Goal: Check status: Check status

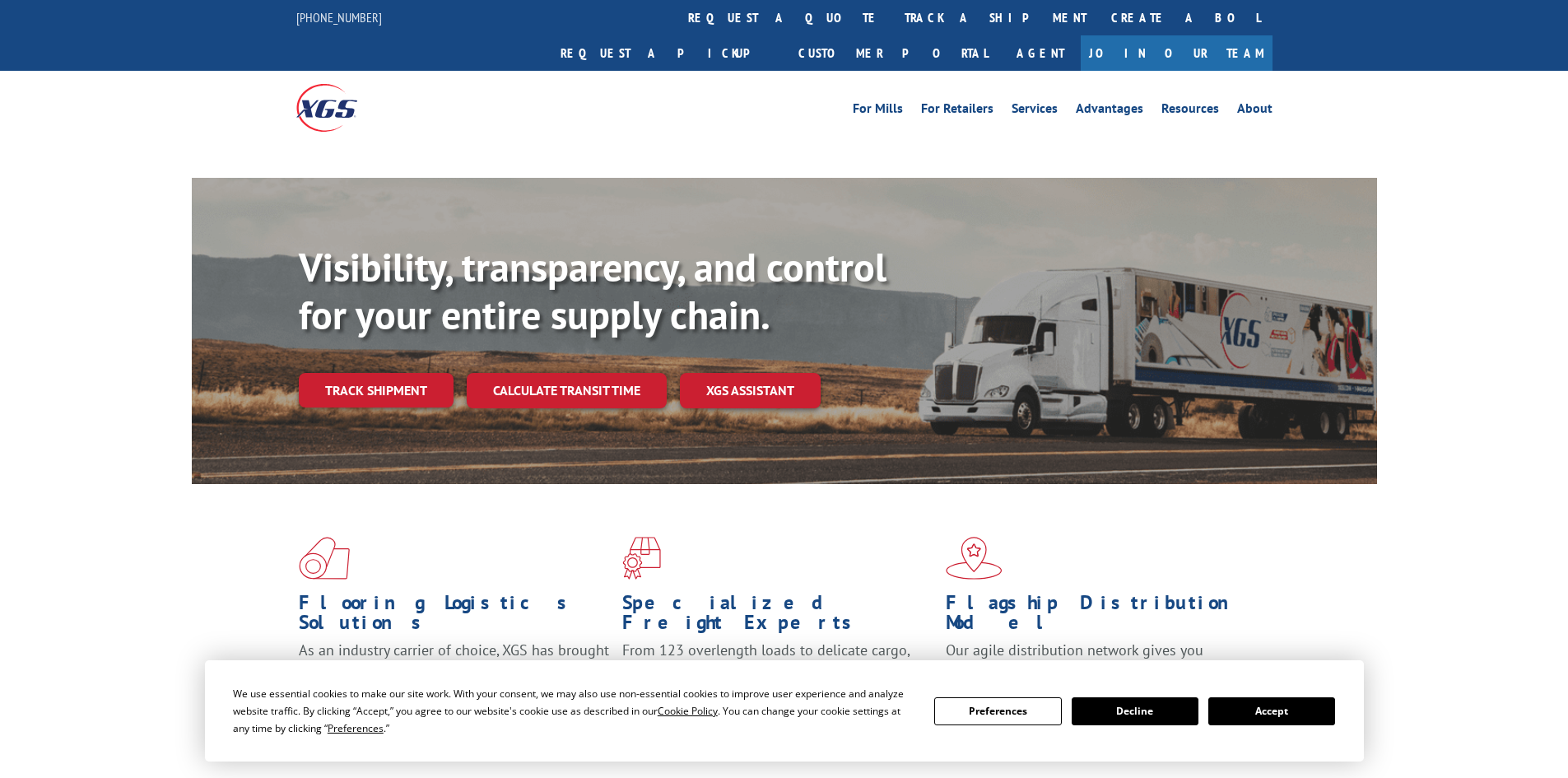
click at [387, 353] on div "Visibility, transparency, and control for your entire supply chain. Track shipm…" at bounding box center [837, 359] width 1078 height 230
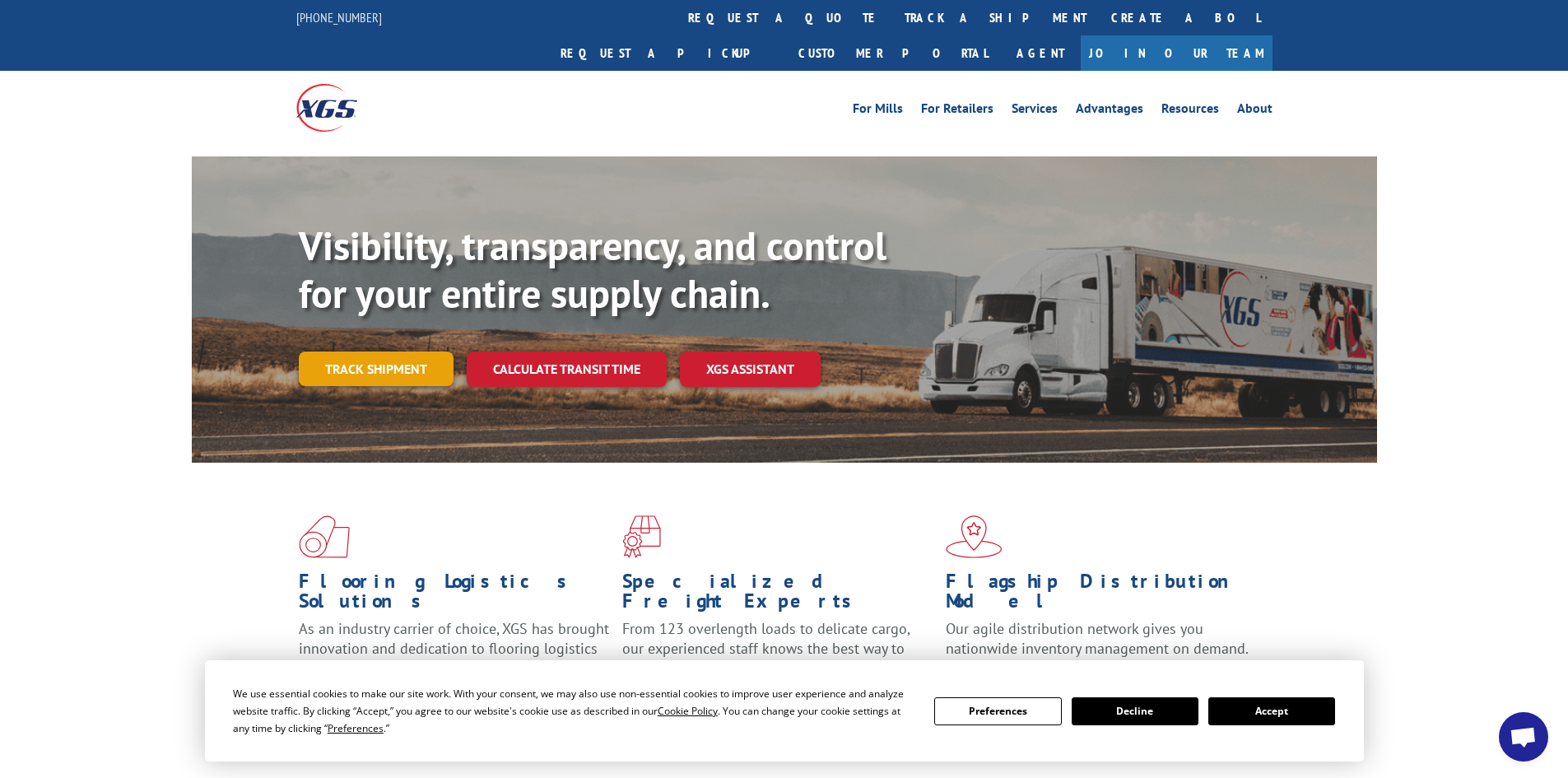
click at [385, 351] on link "Track shipment" at bounding box center [376, 368] width 155 height 35
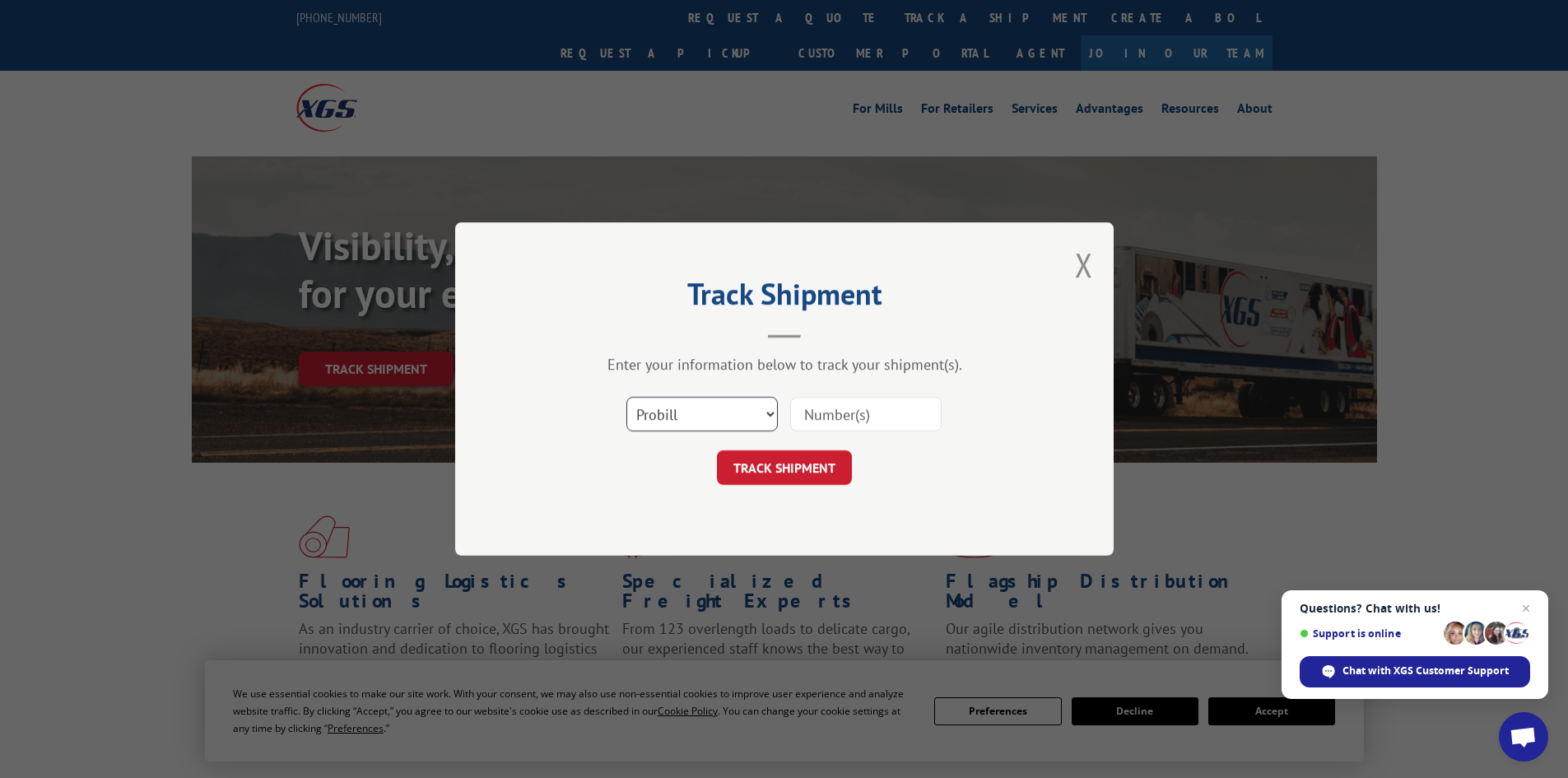
click at [772, 414] on select "Select category... Probill BOL PO" at bounding box center [702, 414] width 152 height 35
click at [627, 397] on select "Select category... Probill BOL PO" at bounding box center [702, 414] width 152 height 35
click at [748, 422] on select "Select category... Probill BOL PO" at bounding box center [702, 414] width 152 height 35
select select "bol"
click at [627, 397] on select "Select category... Probill BOL PO" at bounding box center [702, 414] width 152 height 35
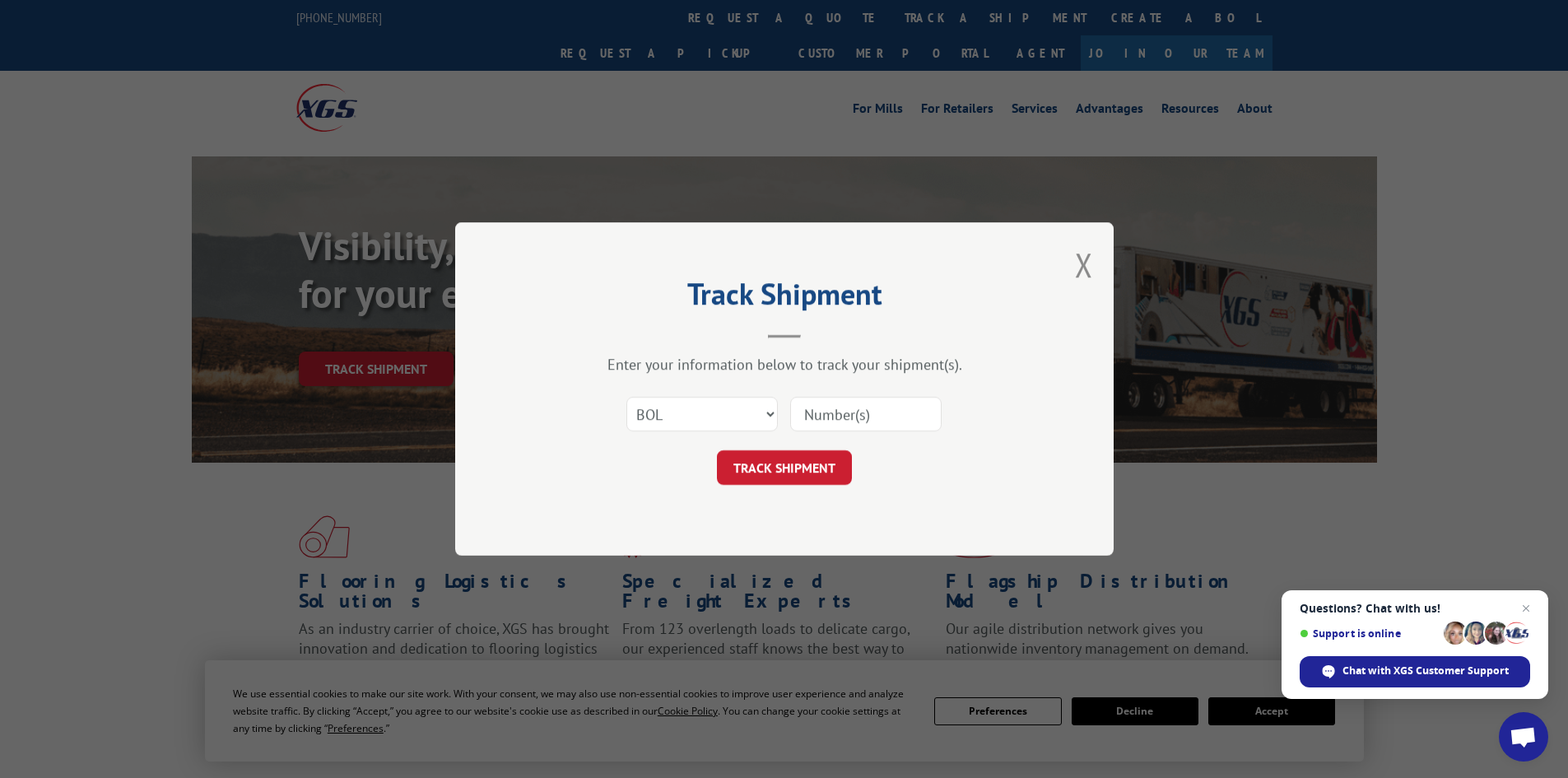
click at [851, 415] on input at bounding box center [866, 414] width 152 height 35
paste input "17522823"
type input "17522823"
click at [808, 460] on button "TRACK SHIPMENT" at bounding box center [784, 467] width 135 height 35
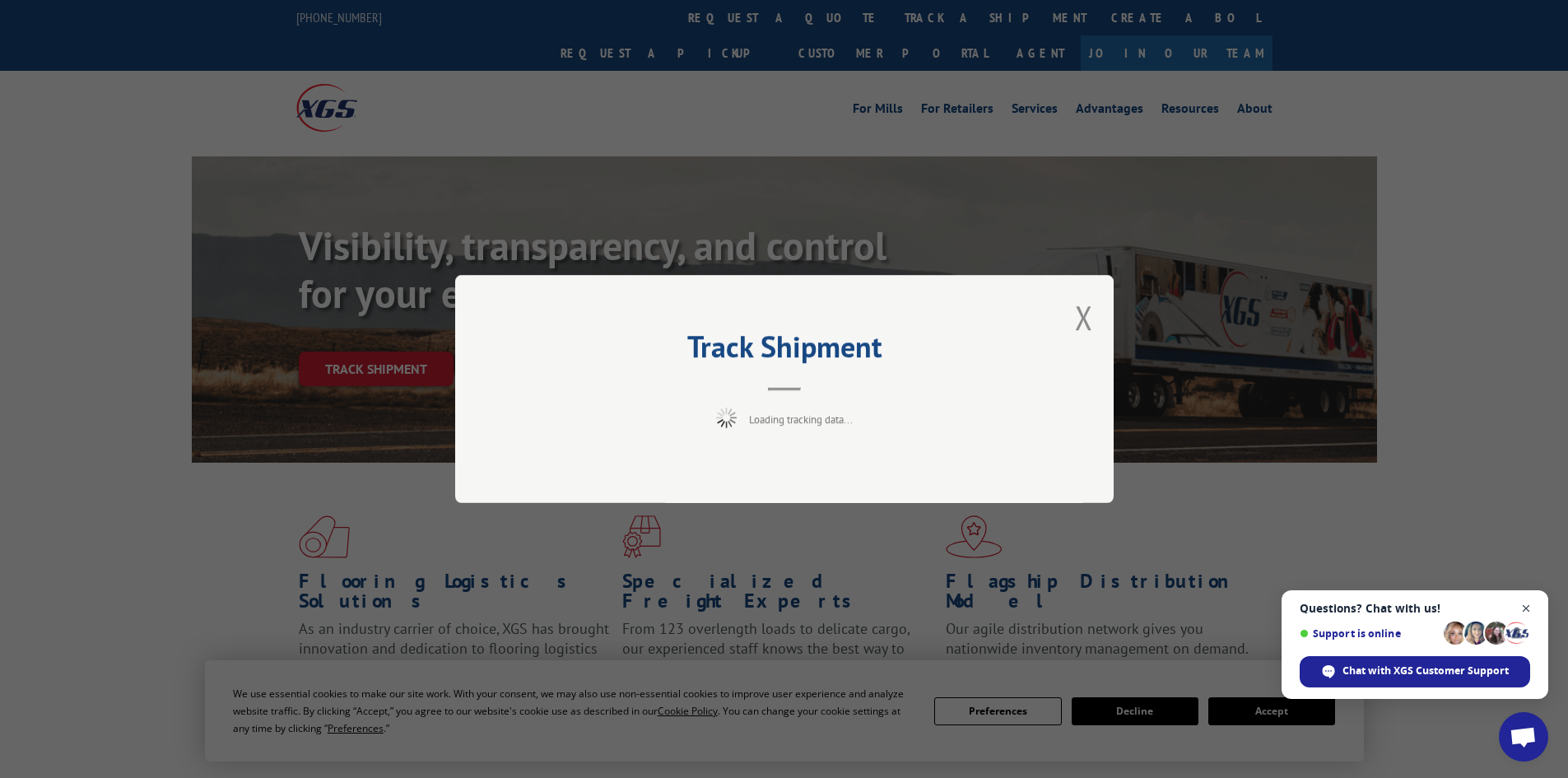
click at [1535, 608] on span "Questions? Chat with us! Support is online Chat with XGS Customer Support" at bounding box center [1414, 645] width 267 height 109
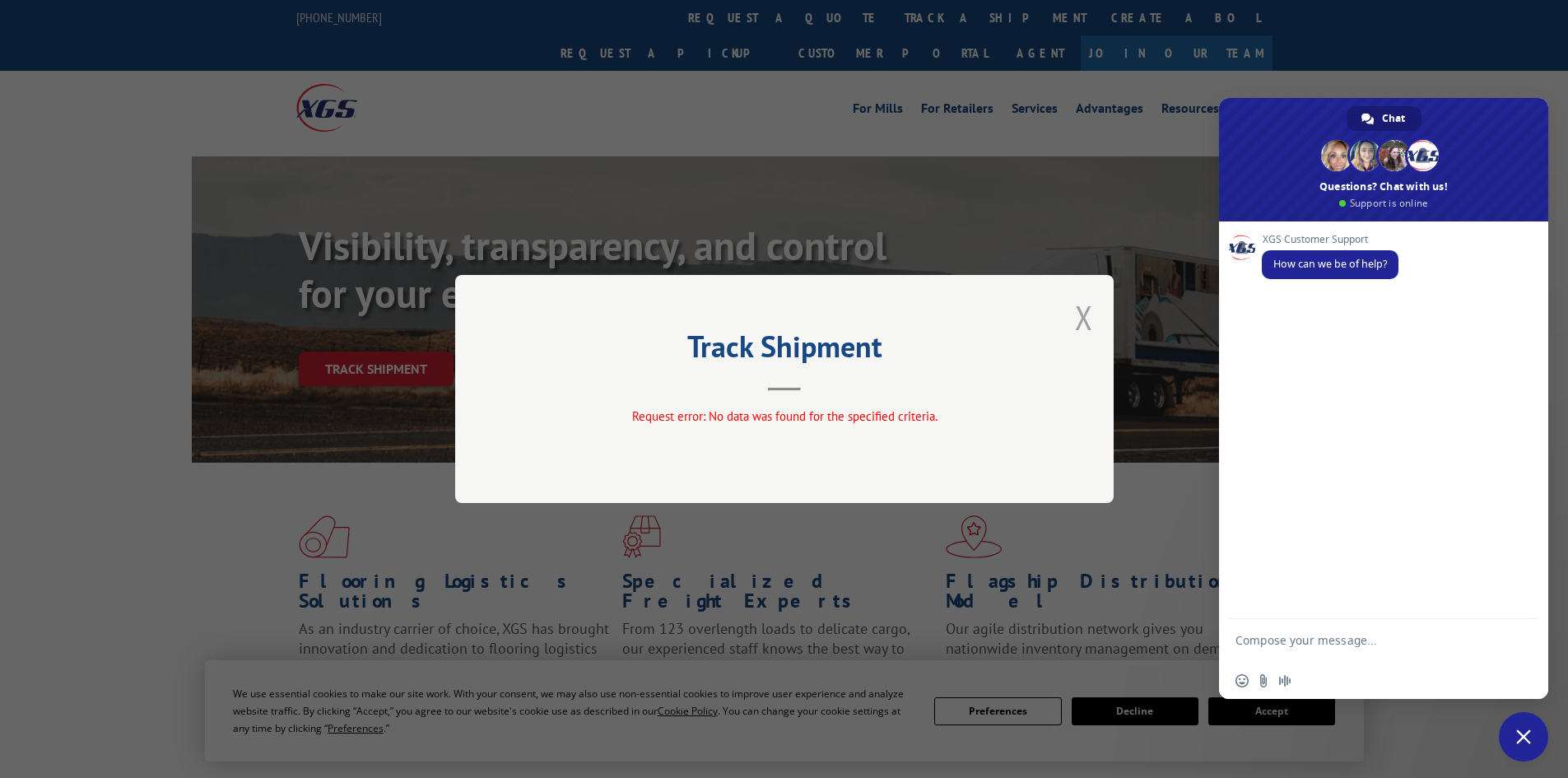
click at [1083, 308] on button "Close modal" at bounding box center [1084, 318] width 18 height 44
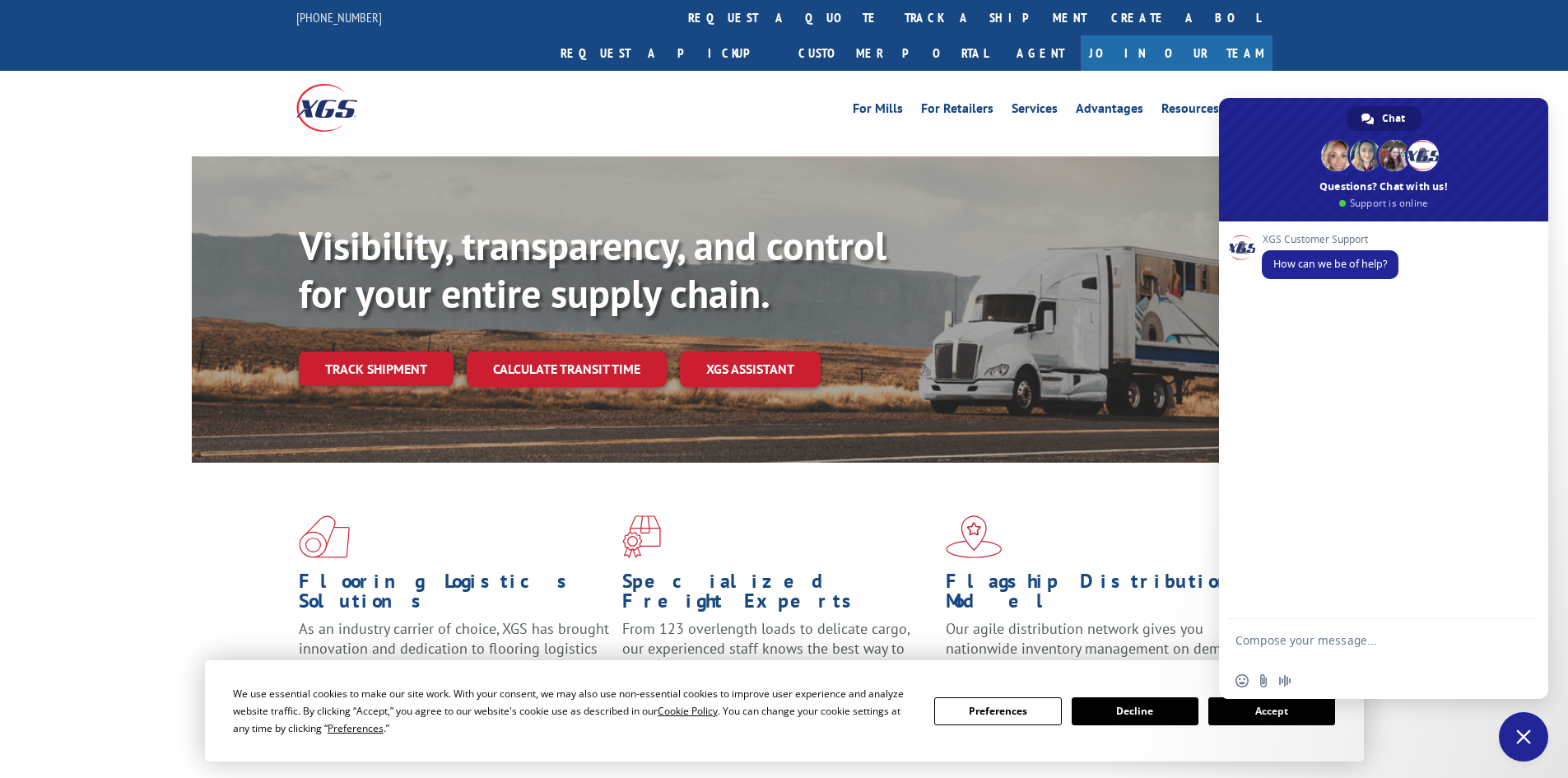
click at [1190, 685] on div "We use essential cookies to make our site work. With your consent, we may also …" at bounding box center [784, 712] width 1159 height 101
click at [1281, 715] on button "Accept" at bounding box center [1271, 712] width 127 height 28
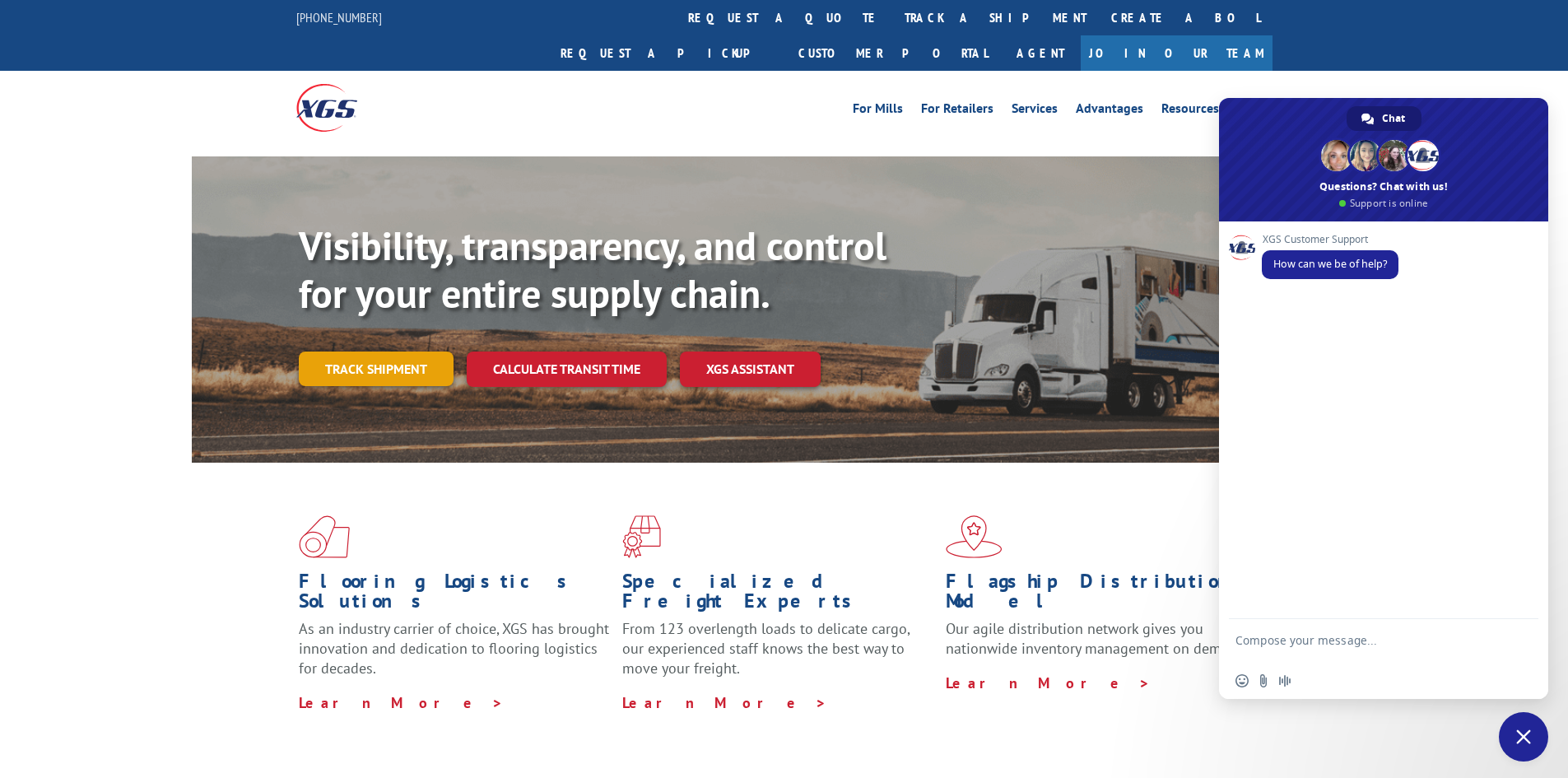
click at [382, 351] on link "Track shipment" at bounding box center [376, 368] width 155 height 35
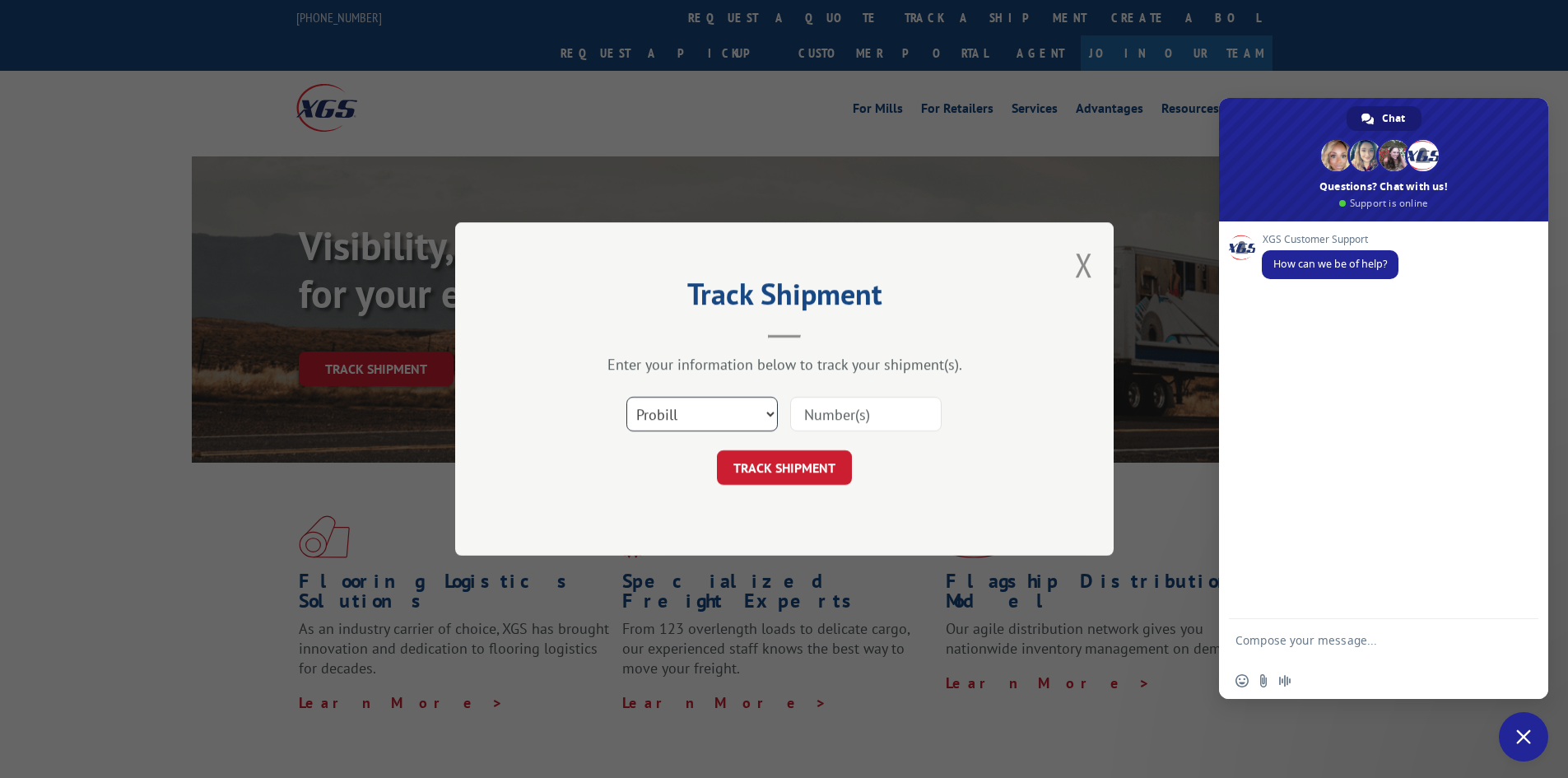
click at [740, 416] on select "Select category... Probill BOL PO" at bounding box center [702, 414] width 152 height 35
click at [627, 397] on select "Select category... Probill BOL PO" at bounding box center [702, 414] width 152 height 35
paste input "17522823"
type input "17522823"
click at [793, 468] on button "TRACK SHIPMENT" at bounding box center [784, 467] width 135 height 35
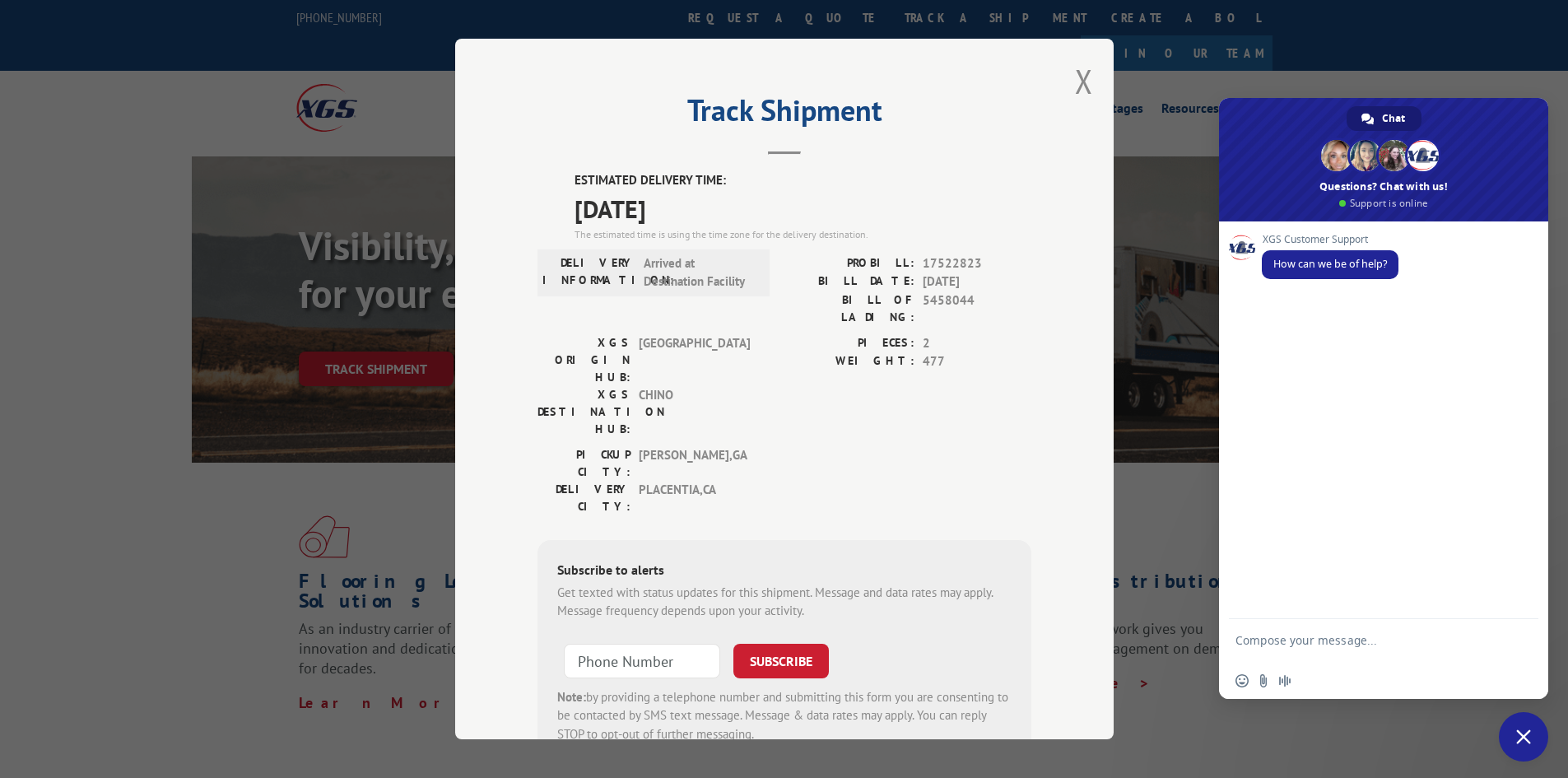
drag, startPoint x: 712, startPoint y: 203, endPoint x: 553, endPoint y: 203, distance: 159.0
click at [553, 203] on div "ESTIMATED DELIVERY TIME: [DATE] The estimated time is using the time zone for t…" at bounding box center [784, 467] width 494 height 592
copy span "[DATE]"
click at [1082, 76] on button "Close modal" at bounding box center [1084, 81] width 18 height 44
